Goal: Check status

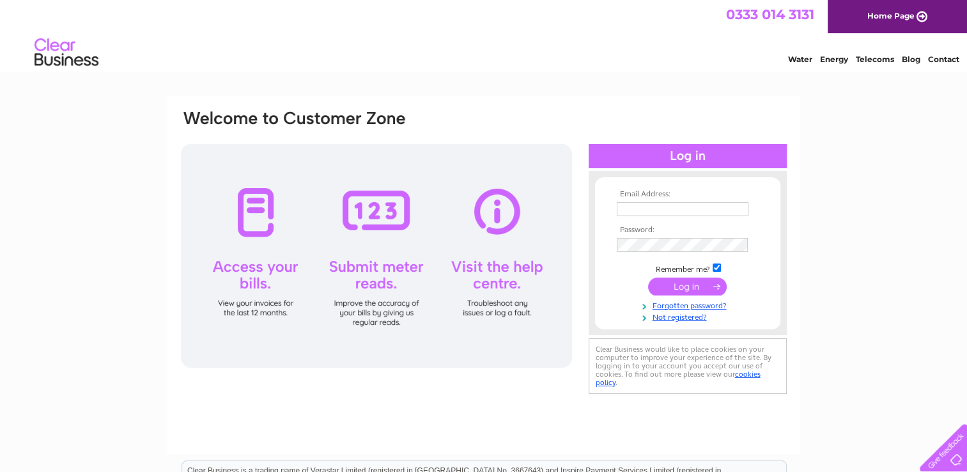
type input "heather.daly@aol.com"
click at [675, 283] on input "submit" at bounding box center [687, 286] width 79 height 18
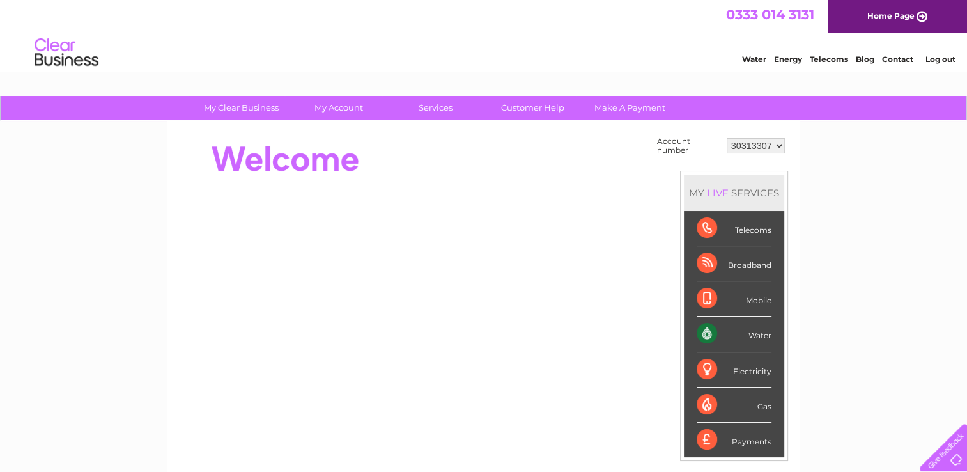
click at [764, 329] on div "Water" at bounding box center [734, 333] width 75 height 35
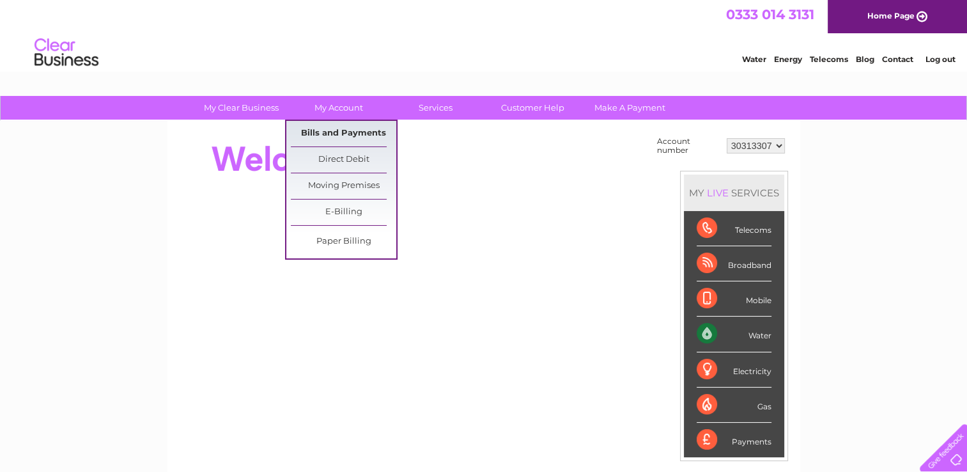
click at [332, 127] on link "Bills and Payments" at bounding box center [343, 134] width 105 height 26
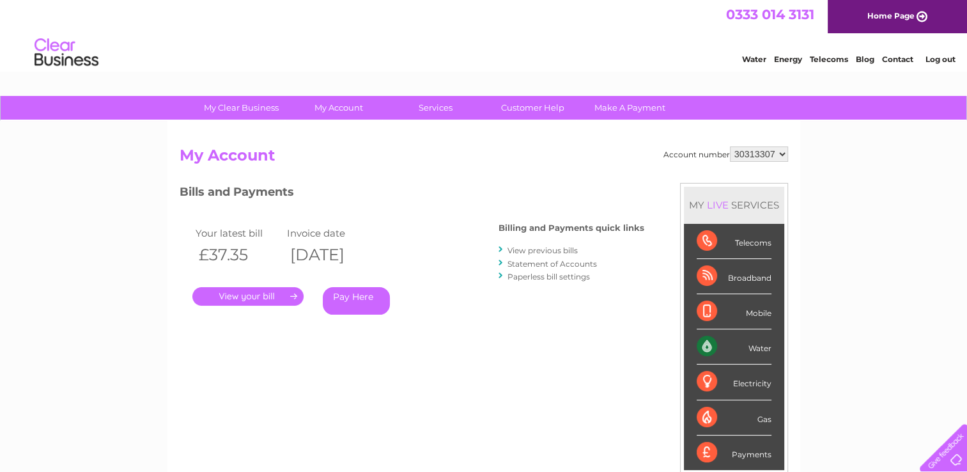
click at [556, 251] on link "View previous bills" at bounding box center [543, 251] width 70 height 10
